Goal: Task Accomplishment & Management: Manage account settings

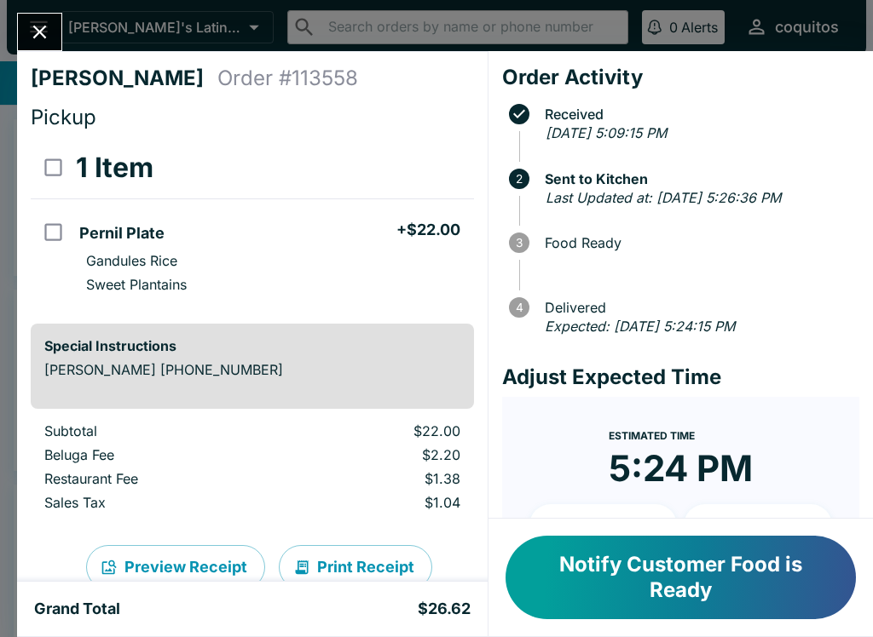
click at [43, 25] on icon "Close" at bounding box center [39, 31] width 23 height 23
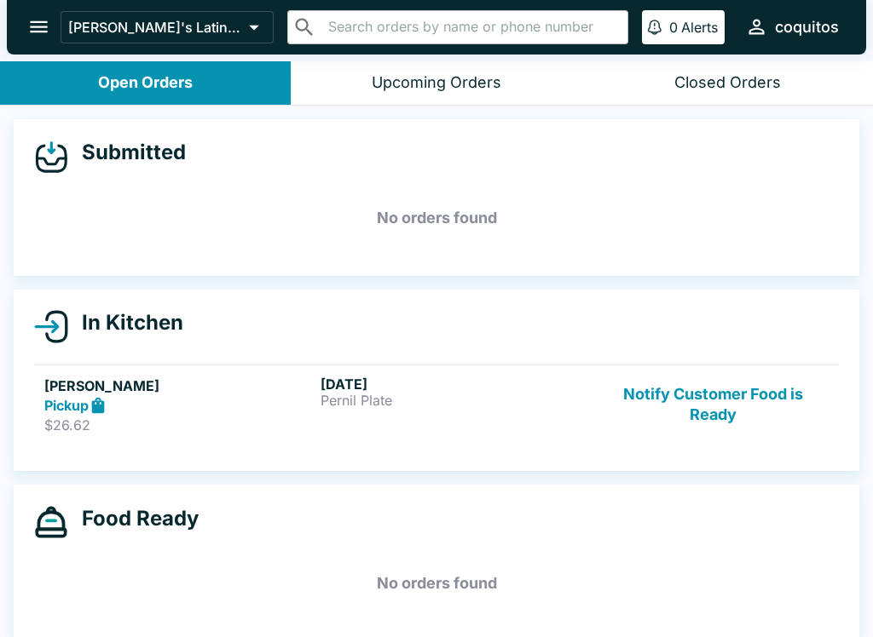
click at [44, 24] on icon "open drawer" at bounding box center [38, 26] width 23 height 23
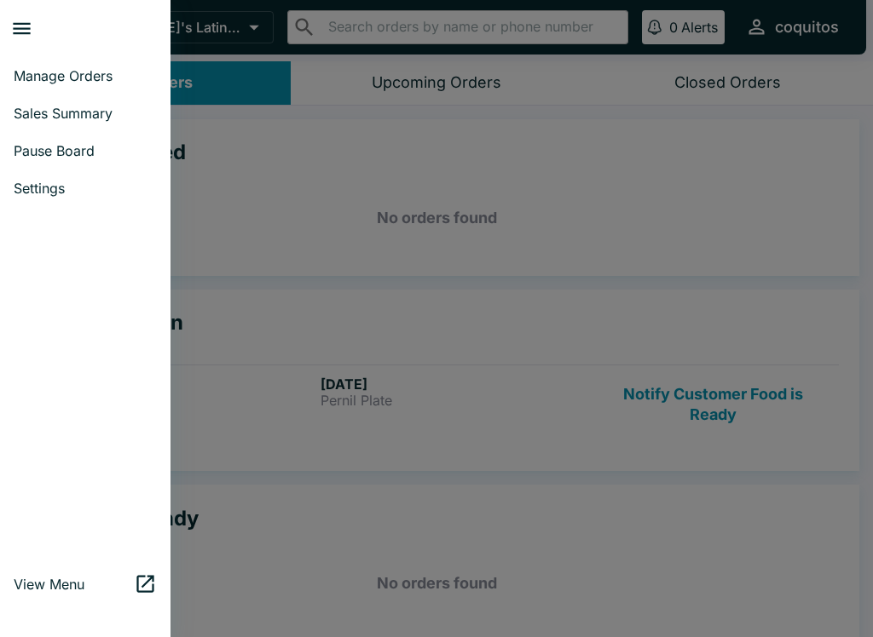
click at [40, 72] on span "Manage Orders" at bounding box center [85, 75] width 143 height 17
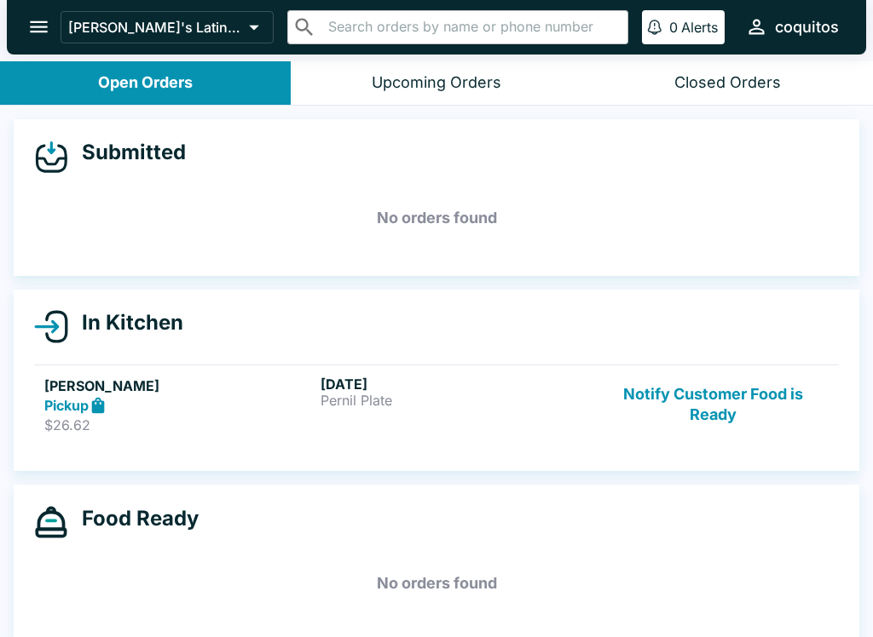
click at [66, 394] on h5 "[PERSON_NAME]" at bounding box center [178, 386] width 269 height 20
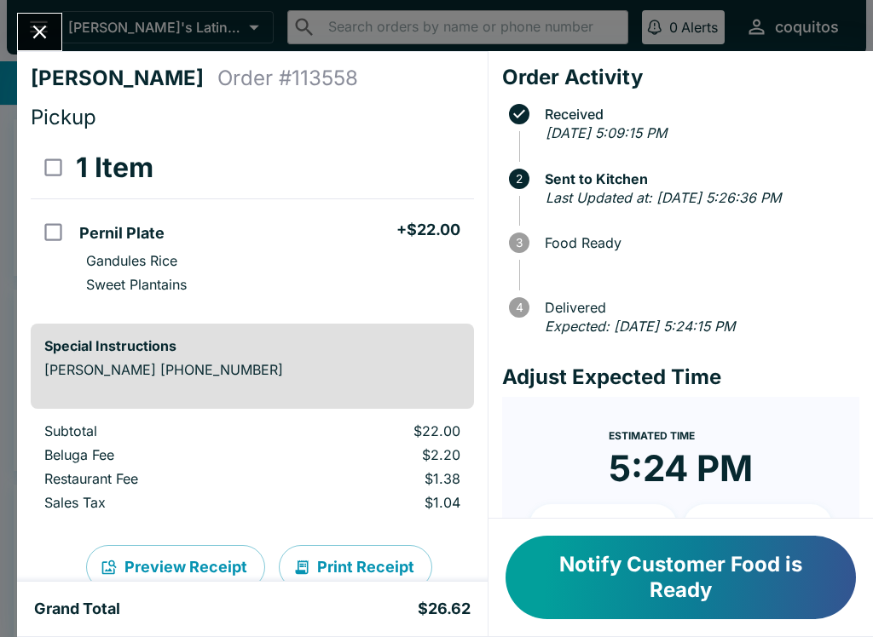
click at [45, 20] on button "Close" at bounding box center [39, 32] width 43 height 37
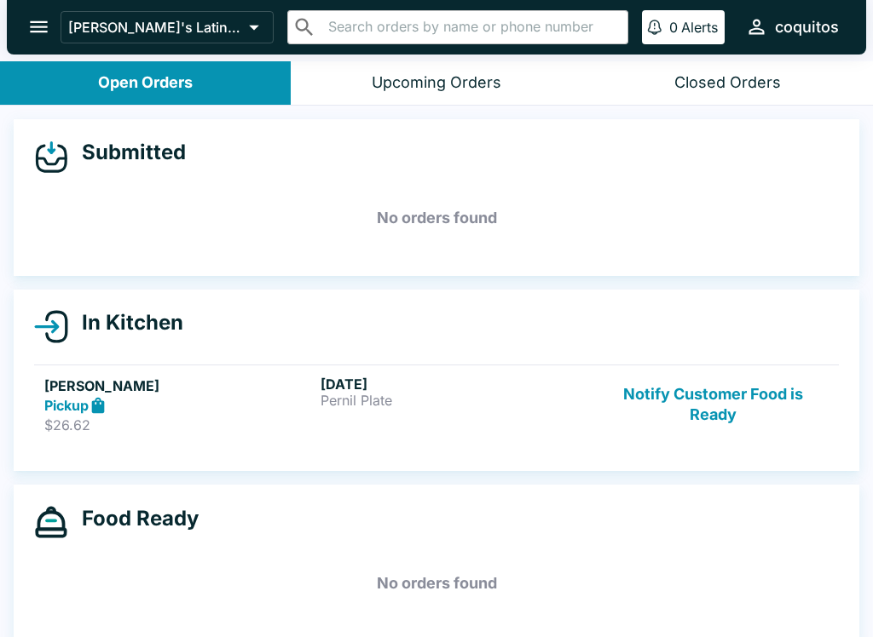
click at [28, 20] on icon "open drawer" at bounding box center [38, 26] width 23 height 23
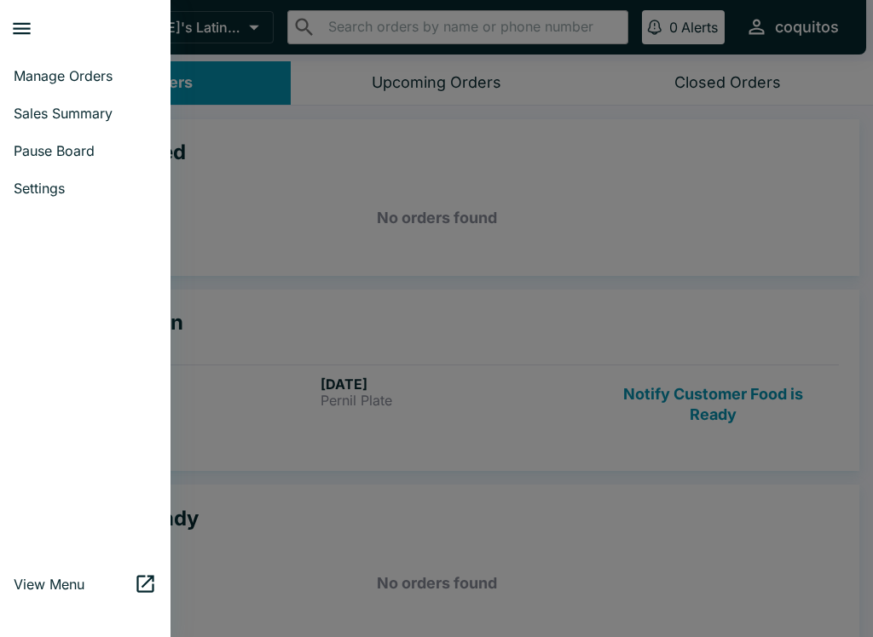
click at [29, 82] on span "Manage Orders" at bounding box center [85, 75] width 143 height 17
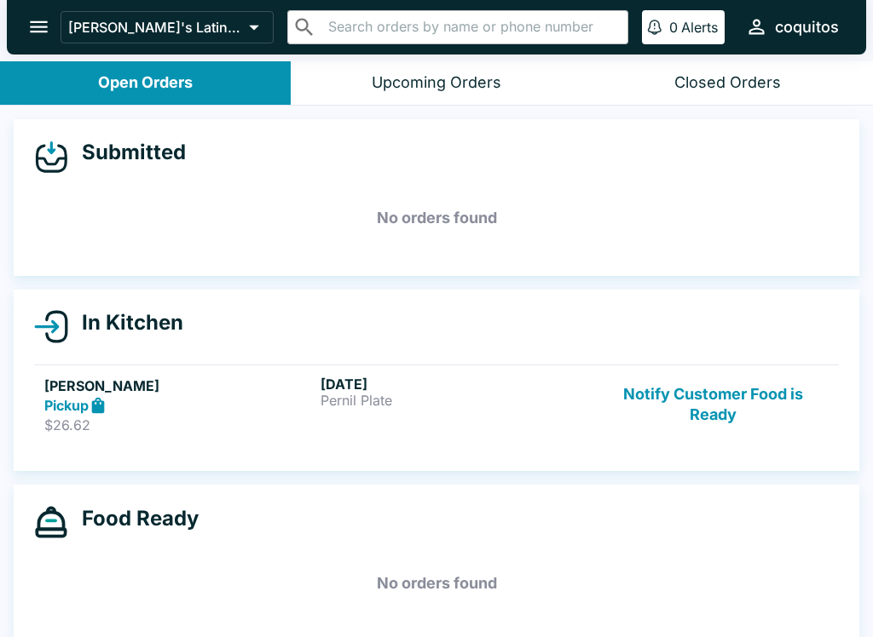
click at [38, 26] on icon "open drawer" at bounding box center [38, 26] width 23 height 23
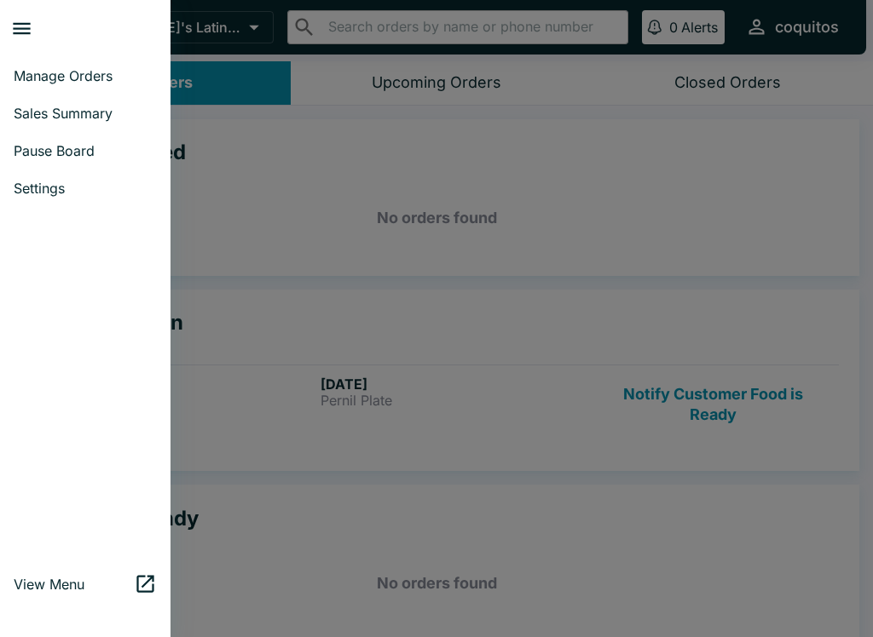
click at [798, 226] on div at bounding box center [436, 318] width 873 height 637
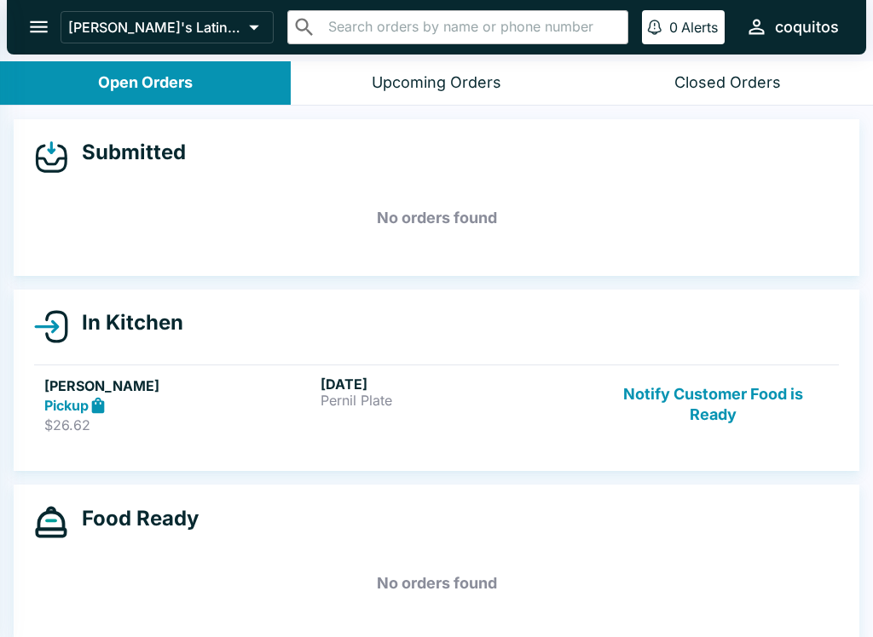
click at [755, 91] on div "Closed Orders" at bounding box center [727, 83] width 107 height 20
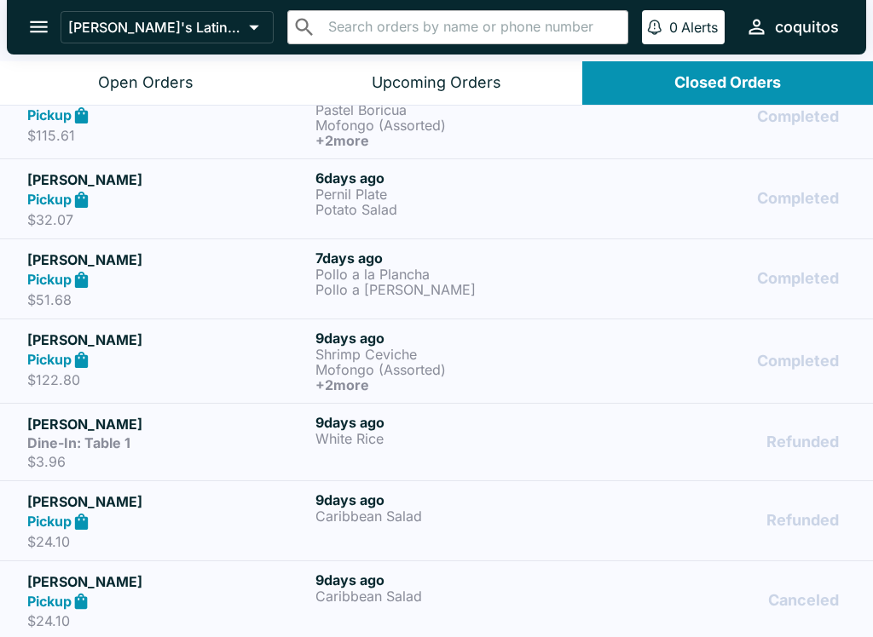
scroll to position [271, 0]
